Goal: Information Seeking & Learning: Understand process/instructions

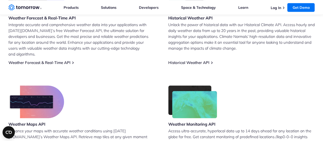
scroll to position [230, 0]
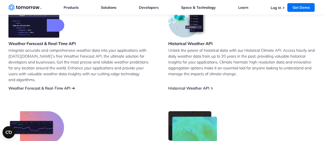
click at [36, 86] on link "Weather Forecast & Real-Time API" at bounding box center [39, 88] width 62 height 5
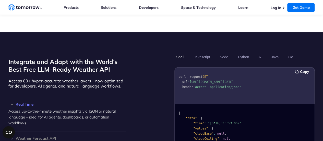
scroll to position [434, 0]
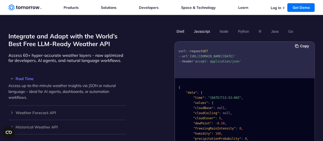
click at [202, 27] on button "Javascript" at bounding box center [202, 31] width 20 height 9
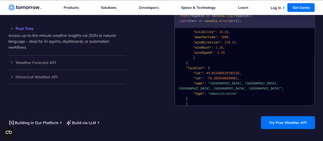
scroll to position [485, 0]
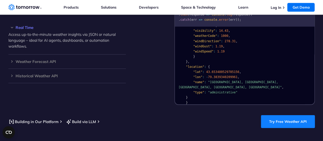
click at [277, 115] on link "Try Free Weather API" at bounding box center [288, 121] width 54 height 13
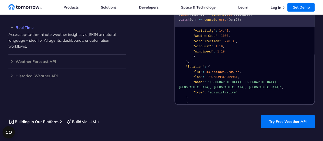
scroll to position [383, 0]
